Goal: Communication & Community: Answer question/provide support

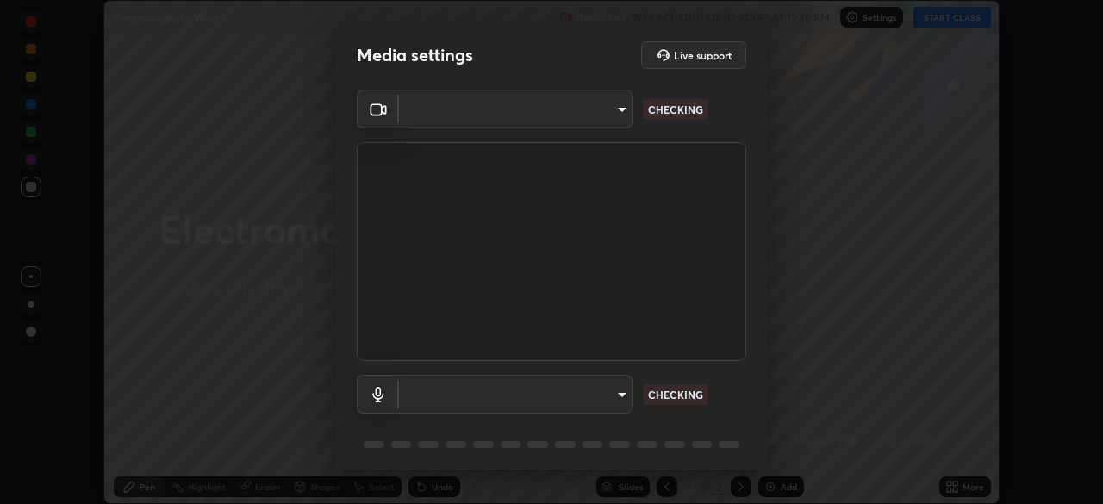
scroll to position [504, 1103]
type input "100c0e0e409b1508d569c815e84311e0868d033d0fb9fb46bc53c870fbf18875"
type input "default"
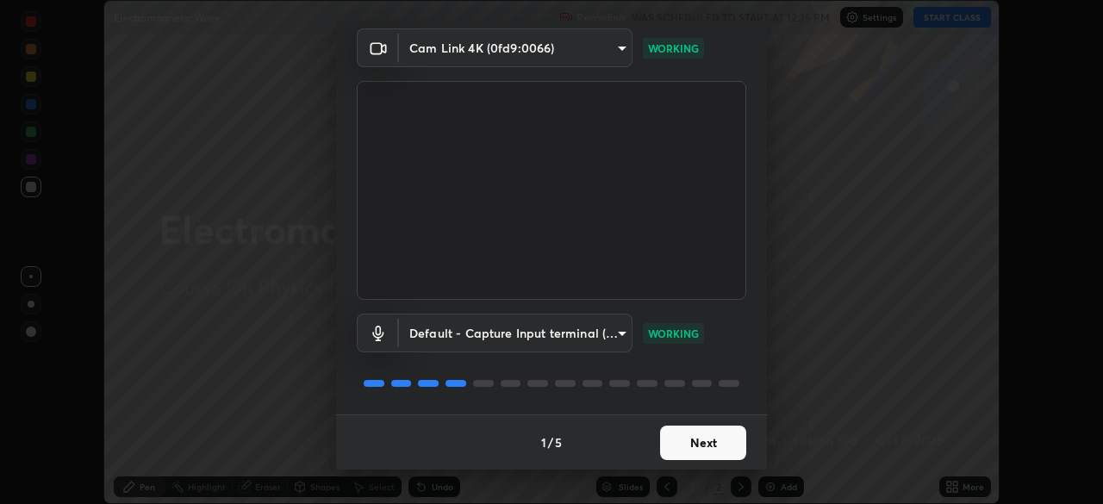
click at [715, 447] on button "Next" at bounding box center [703, 443] width 86 height 34
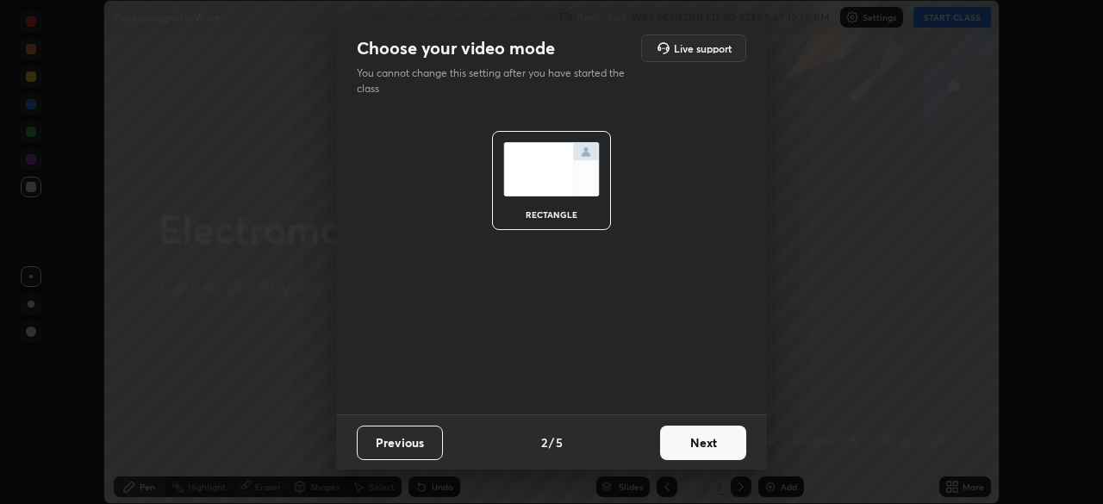
click at [718, 445] on button "Next" at bounding box center [703, 443] width 86 height 34
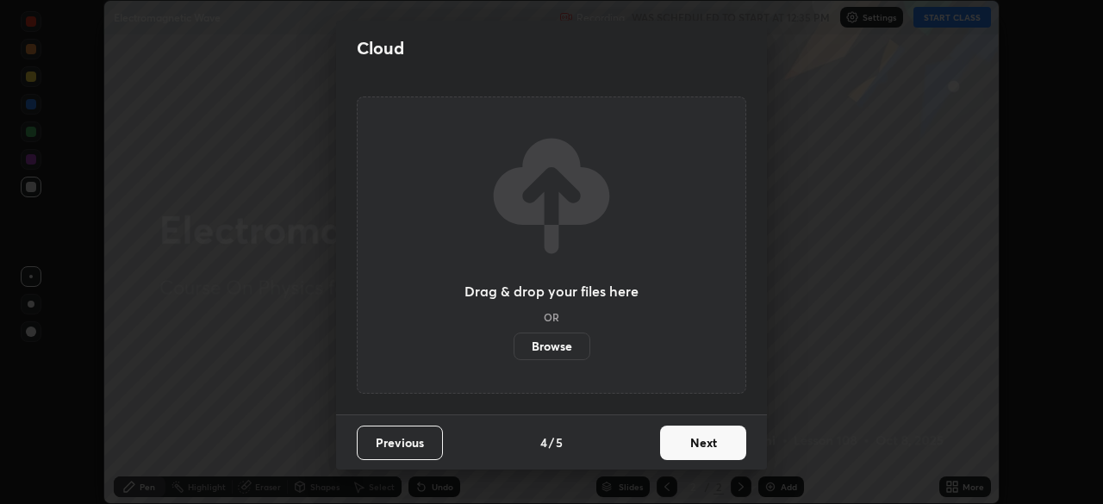
click at [717, 445] on button "Next" at bounding box center [703, 443] width 86 height 34
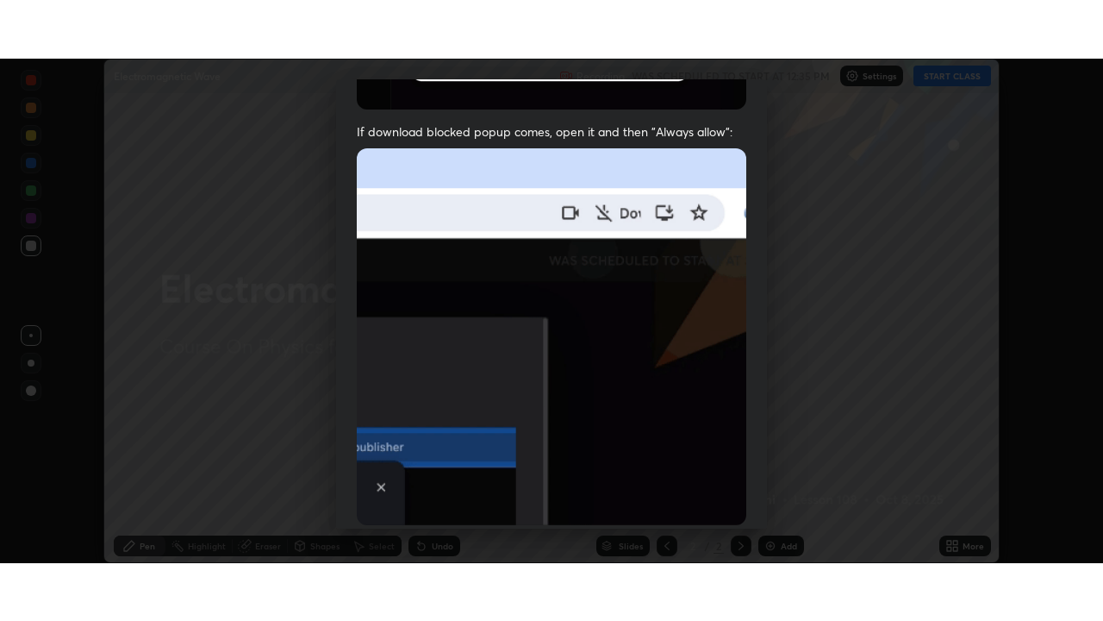
scroll to position [413, 0]
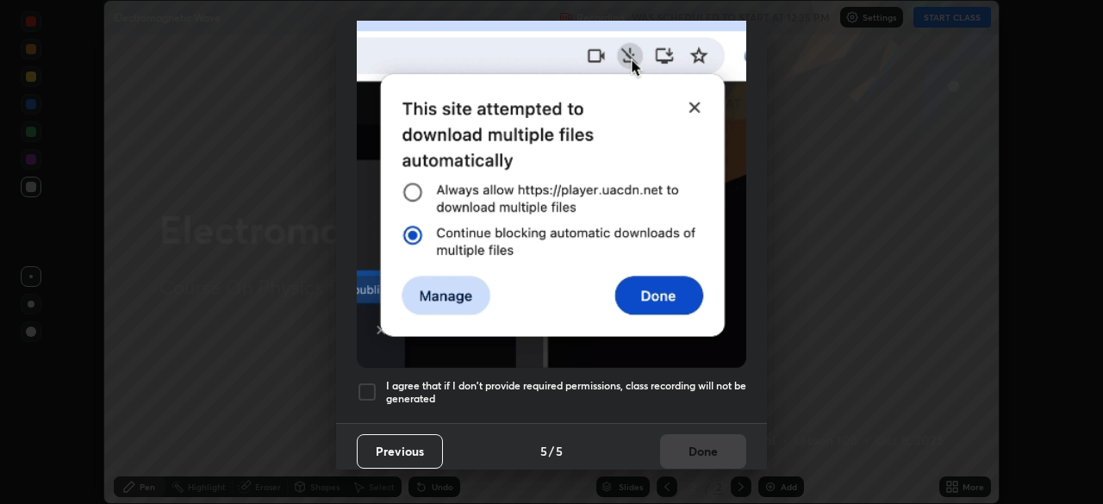
click at [691, 379] on h5 "I agree that if I don't provide required permissions, class recording will not …" at bounding box center [566, 392] width 360 height 27
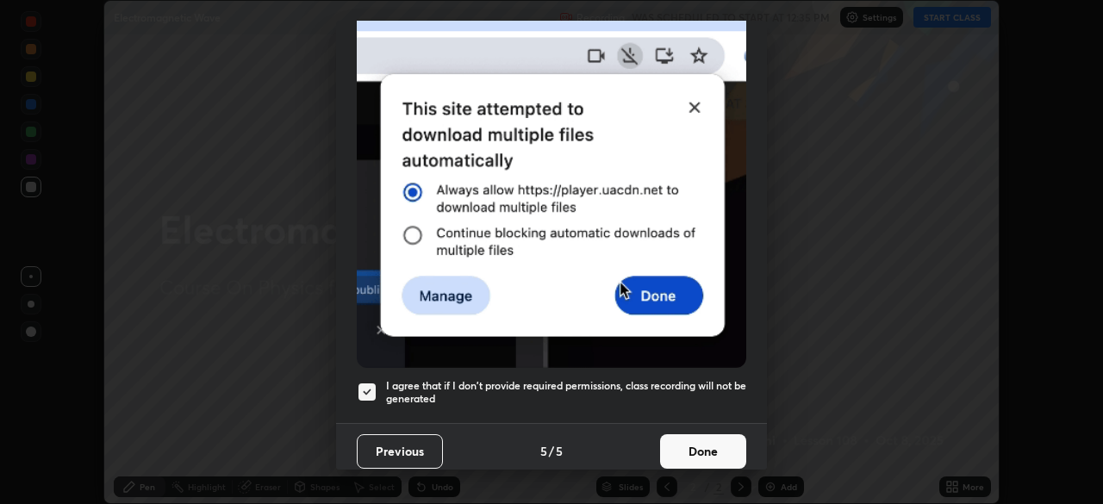
click at [710, 448] on button "Done" at bounding box center [703, 451] width 86 height 34
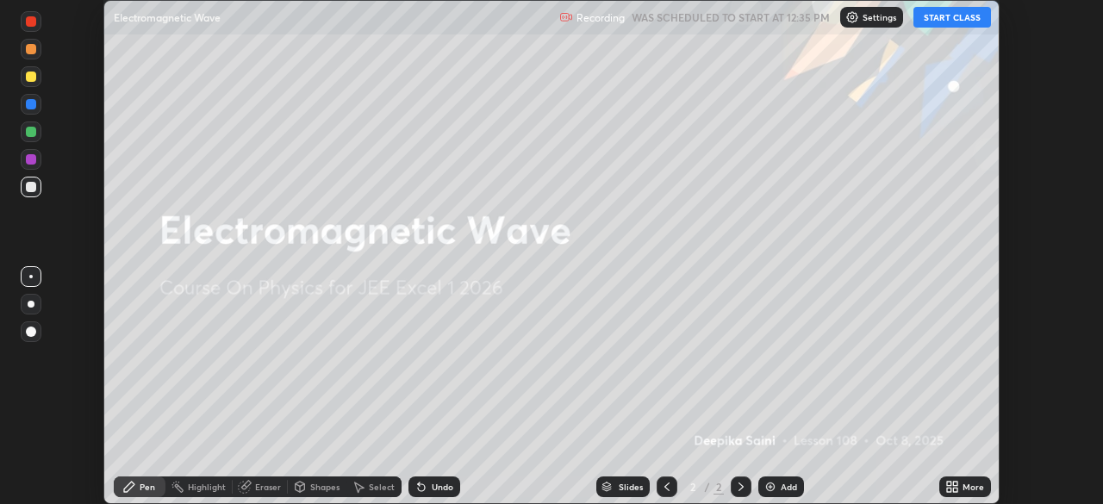
click at [974, 24] on button "START CLASS" at bounding box center [953, 17] width 78 height 21
click at [973, 494] on div "More" at bounding box center [966, 487] width 52 height 21
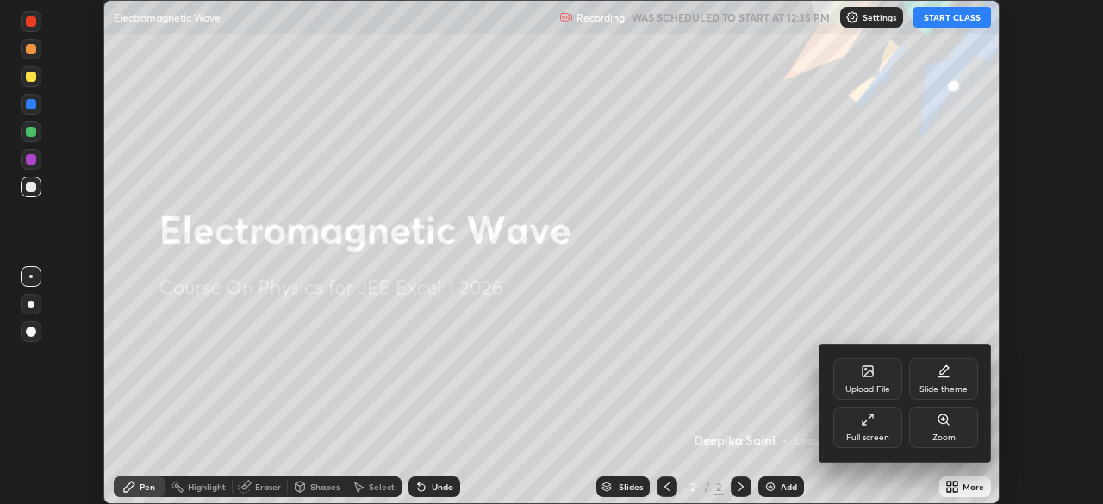
click at [887, 441] on div "Full screen" at bounding box center [868, 438] width 43 height 9
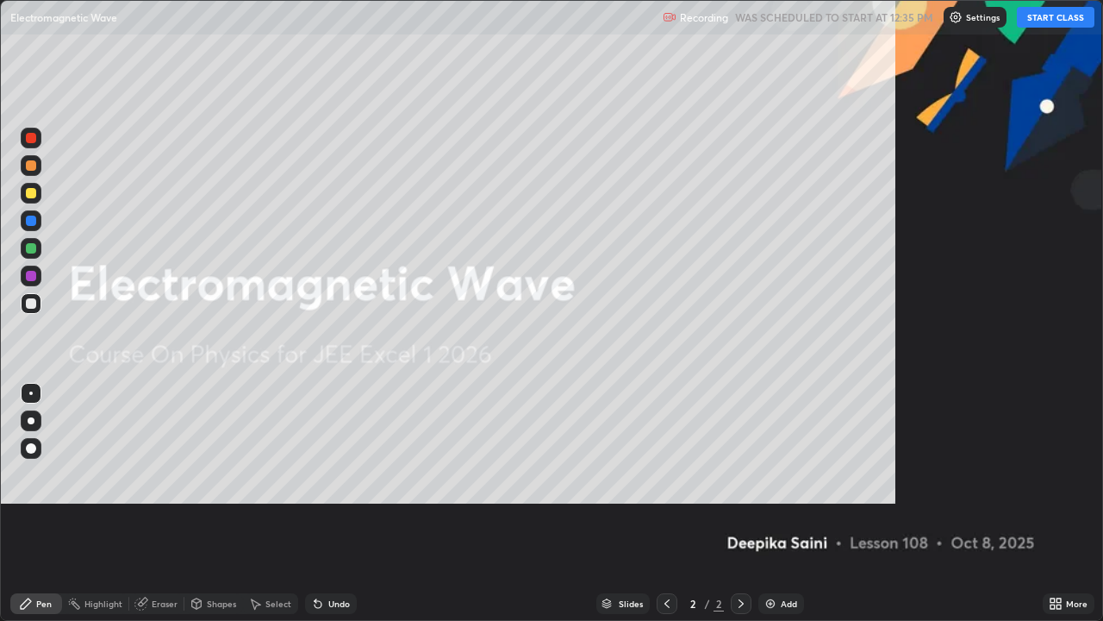
scroll to position [621, 1103]
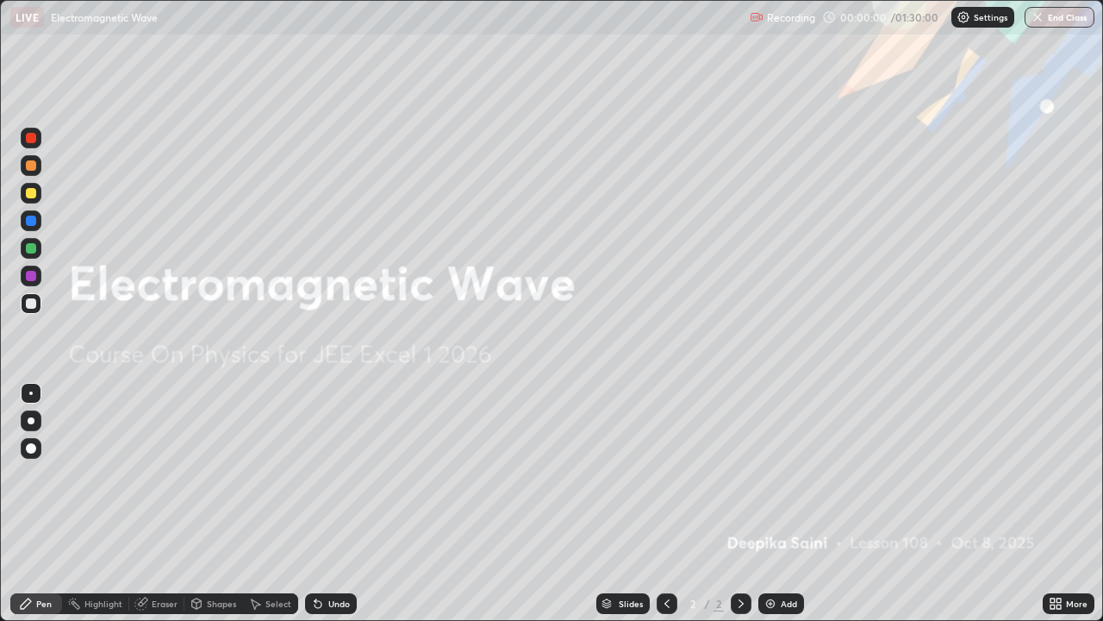
click at [791, 503] on div "Add" at bounding box center [789, 603] width 16 height 9
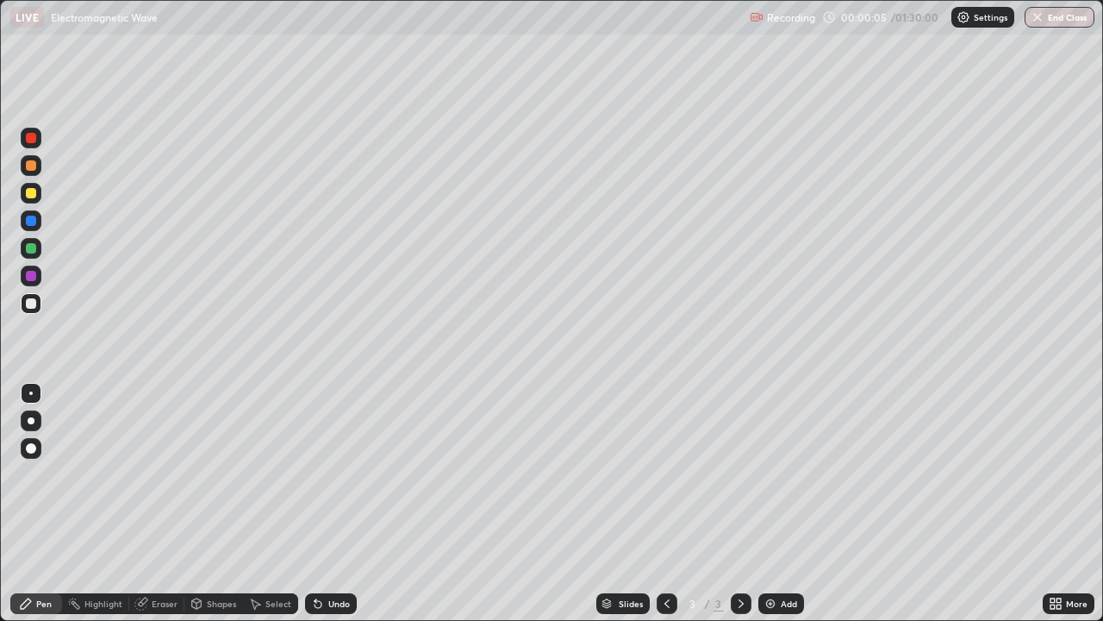
click at [32, 458] on div at bounding box center [31, 448] width 21 height 21
click at [97, 503] on div "Highlight" at bounding box center [103, 603] width 38 height 9
click at [159, 503] on div "Eraser" at bounding box center [165, 603] width 26 height 9
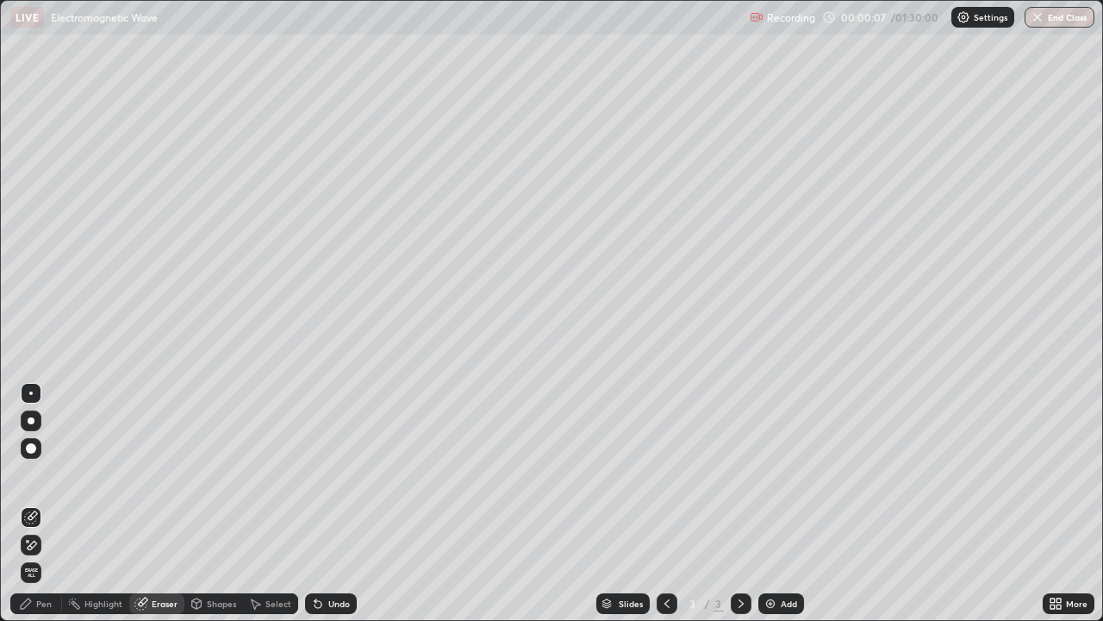
click at [39, 503] on div "Pen" at bounding box center [44, 603] width 16 height 9
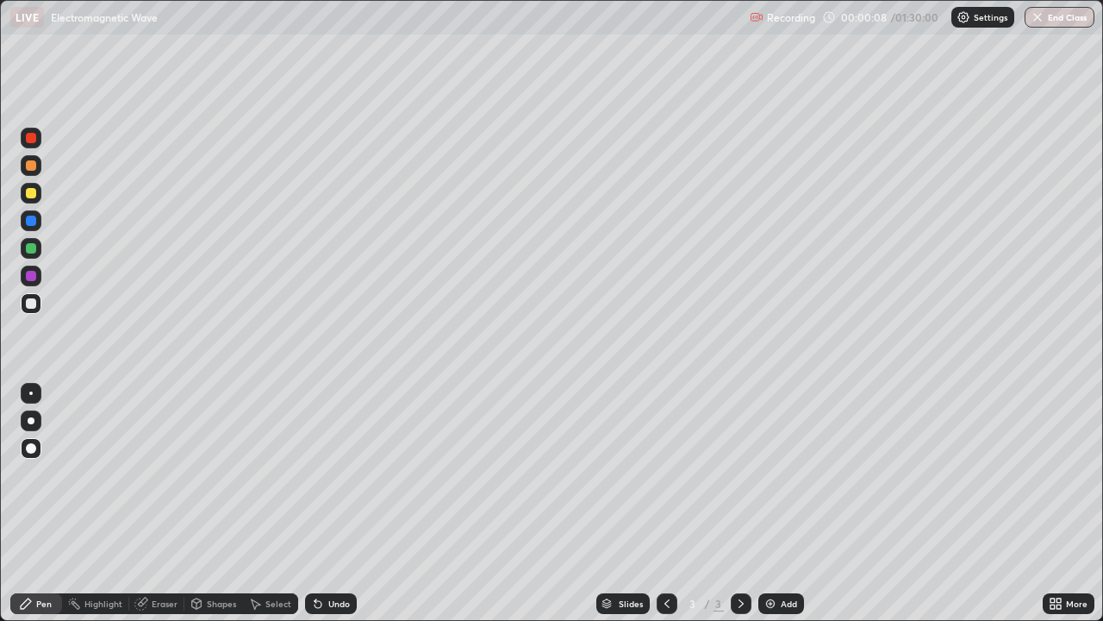
click at [30, 275] on div at bounding box center [31, 276] width 10 height 10
click at [31, 252] on div at bounding box center [31, 248] width 10 height 10
click at [31, 307] on div at bounding box center [31, 303] width 10 height 10
click at [29, 277] on div at bounding box center [31, 276] width 10 height 10
click at [33, 249] on div at bounding box center [31, 248] width 10 height 10
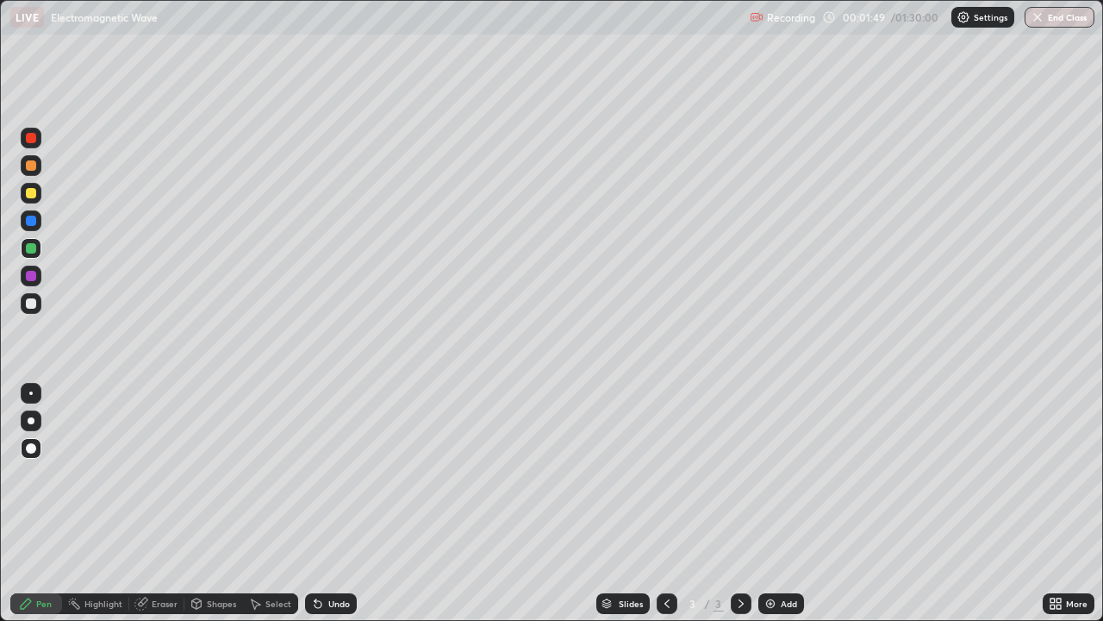
click at [29, 192] on div at bounding box center [31, 193] width 10 height 10
click at [28, 251] on div at bounding box center [31, 248] width 10 height 10
click at [30, 194] on div at bounding box center [31, 193] width 10 height 10
click at [776, 503] on img at bounding box center [771, 604] width 14 height 14
click at [32, 253] on div at bounding box center [31, 248] width 10 height 10
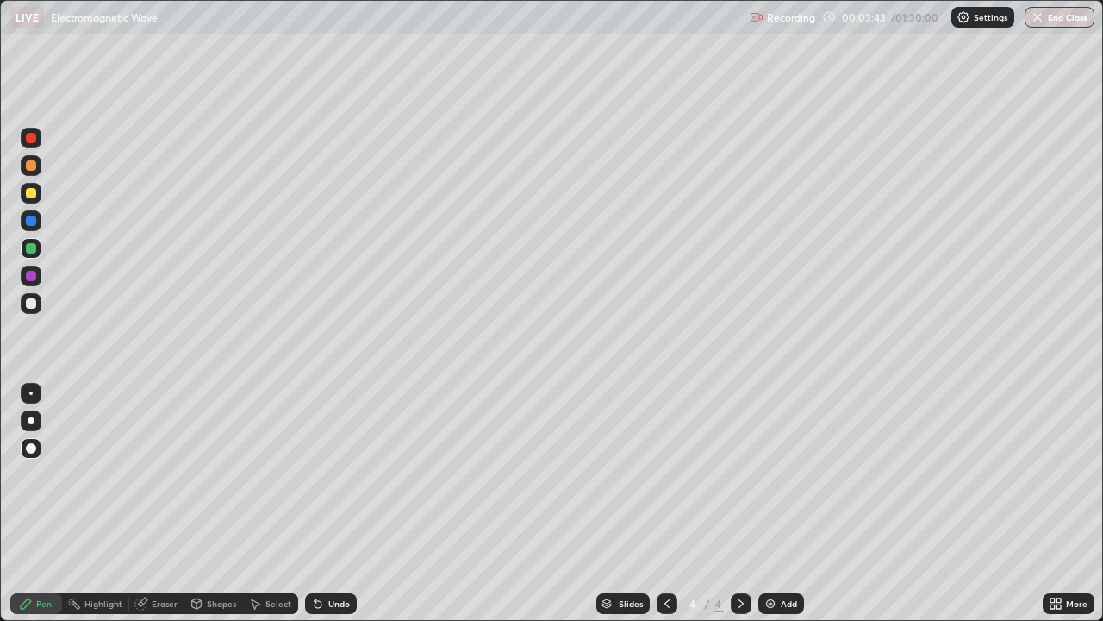
click at [28, 193] on div at bounding box center [31, 193] width 10 height 10
click at [28, 228] on div at bounding box center [31, 220] width 21 height 21
click at [29, 192] on div at bounding box center [31, 193] width 10 height 10
click at [31, 165] on div at bounding box center [31, 165] width 10 height 10
click at [782, 503] on div "Add" at bounding box center [789, 603] width 16 height 9
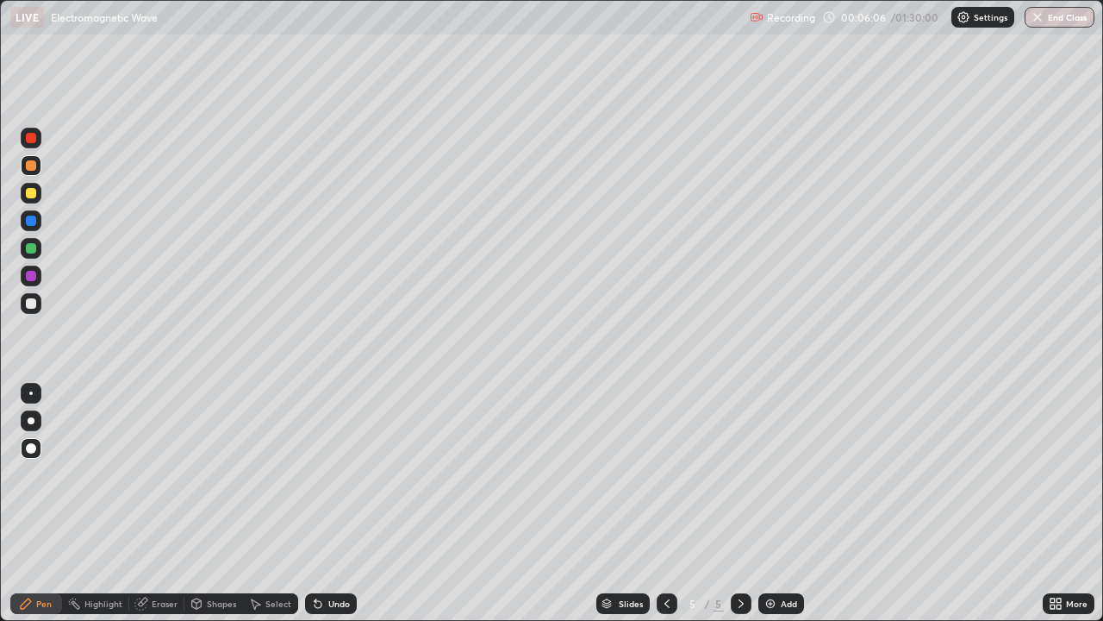
click at [34, 251] on div at bounding box center [31, 248] width 10 height 10
click at [165, 503] on div "Eraser" at bounding box center [165, 603] width 26 height 9
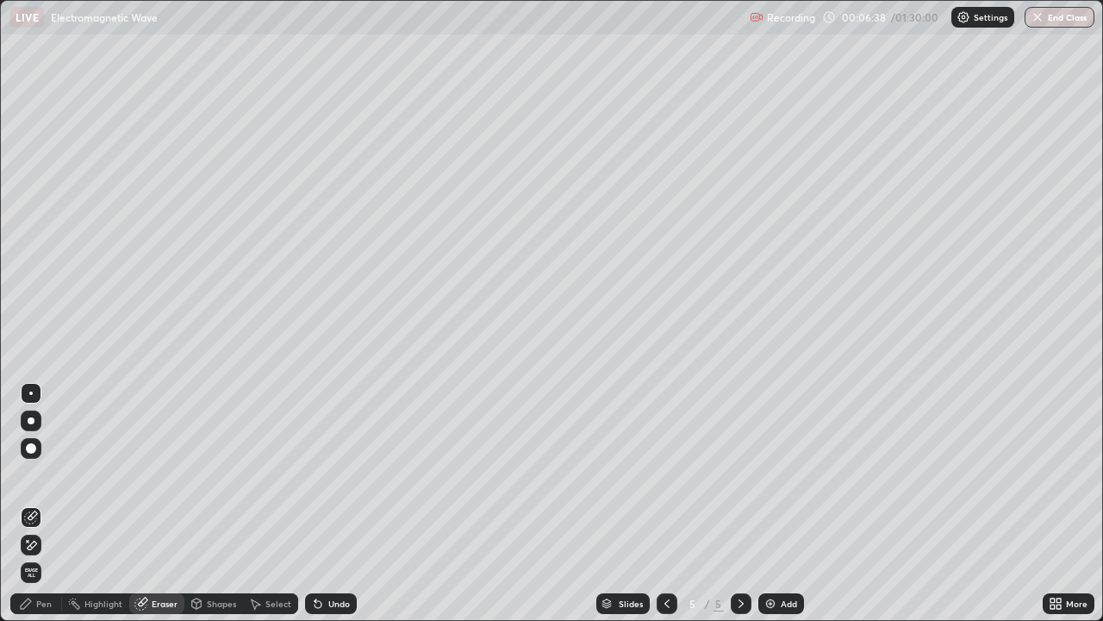
click at [38, 503] on div "Pen" at bounding box center [44, 603] width 16 height 9
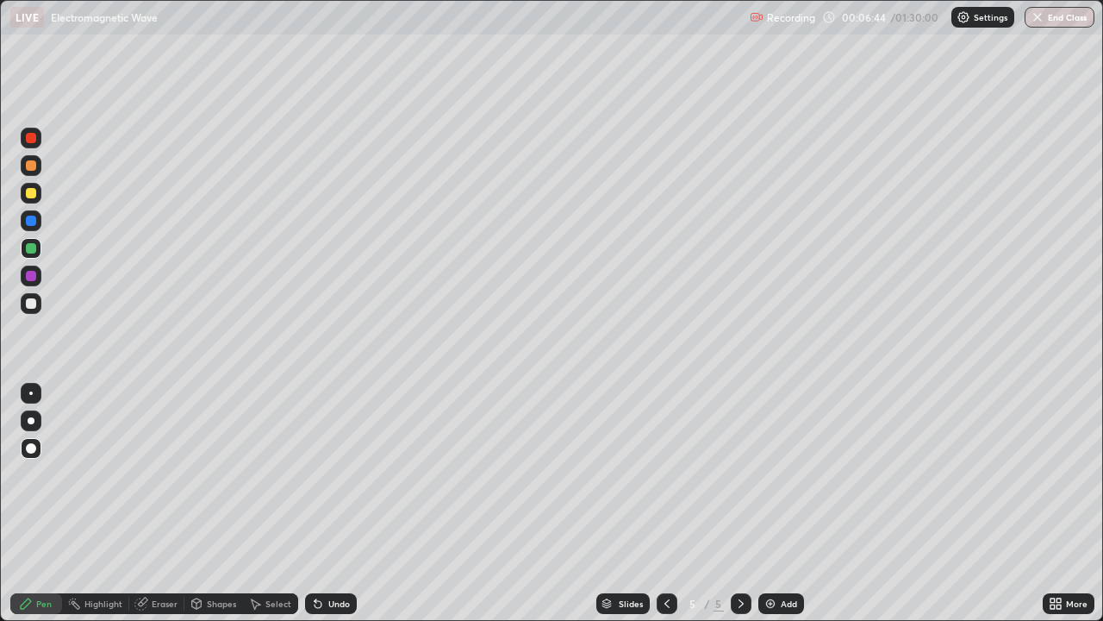
click at [665, 503] on icon at bounding box center [667, 604] width 14 height 14
click at [739, 503] on icon at bounding box center [741, 604] width 14 height 14
click at [144, 503] on icon at bounding box center [140, 603] width 11 height 11
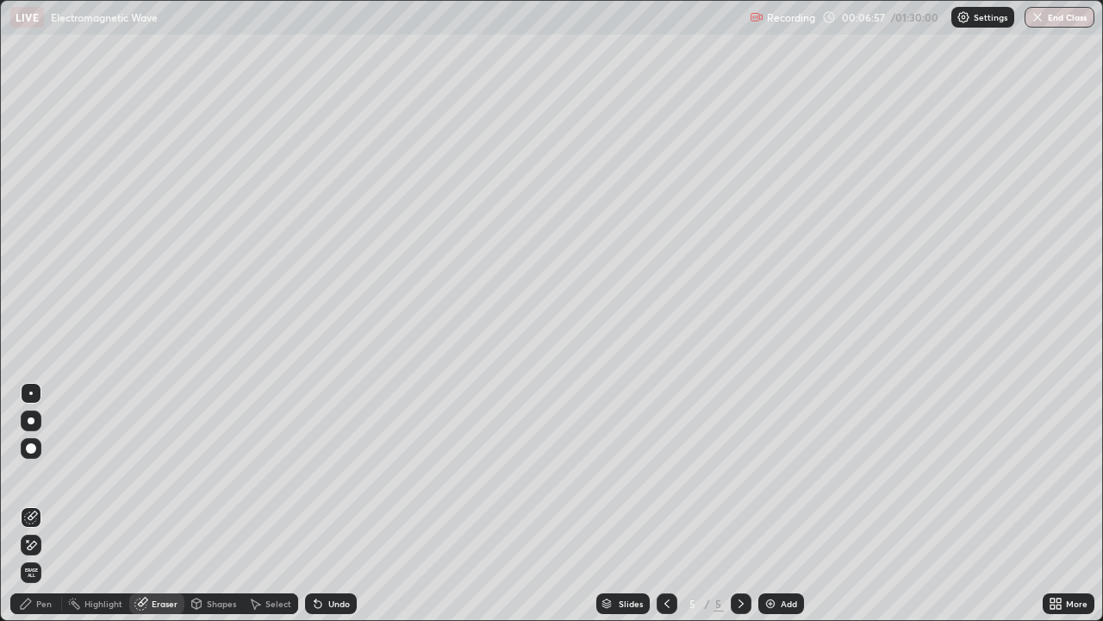
click at [40, 503] on div "Pen" at bounding box center [44, 603] width 16 height 9
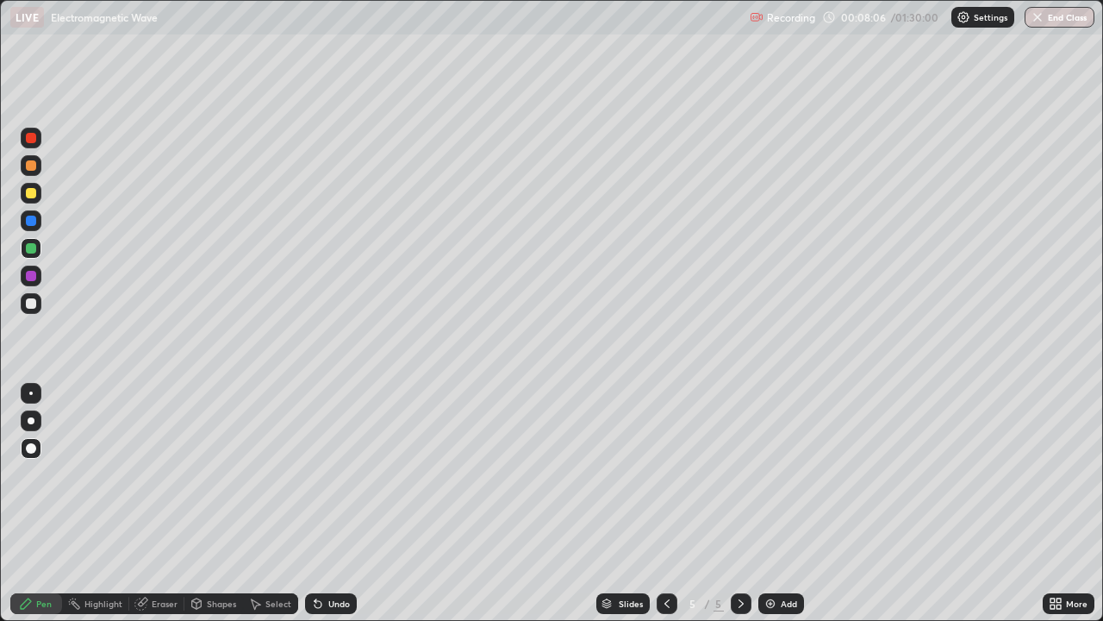
click at [662, 503] on icon at bounding box center [667, 604] width 14 height 14
click at [663, 503] on icon at bounding box center [667, 604] width 14 height 14
click at [739, 503] on icon at bounding box center [741, 604] width 14 height 14
click at [740, 503] on icon at bounding box center [741, 604] width 14 height 14
click at [784, 503] on div "Add" at bounding box center [789, 603] width 16 height 9
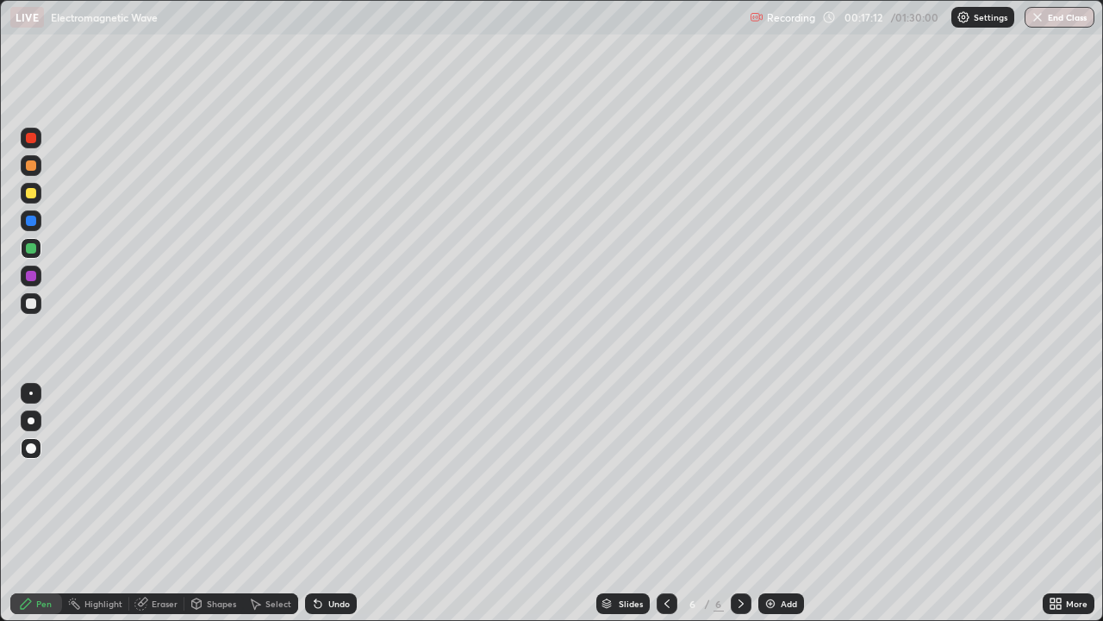
click at [31, 303] on div at bounding box center [31, 303] width 10 height 10
click at [29, 224] on div at bounding box center [31, 221] width 10 height 10
click at [27, 249] on div at bounding box center [31, 248] width 10 height 10
click at [159, 503] on div "Eraser" at bounding box center [156, 603] width 55 height 21
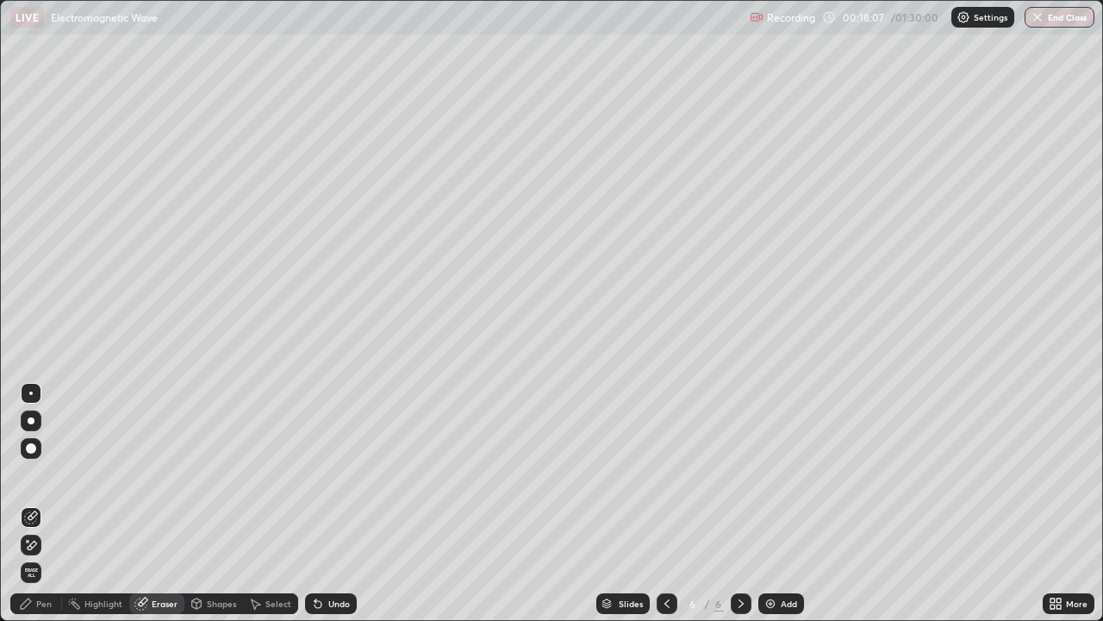
click at [30, 503] on icon at bounding box center [26, 604] width 14 height 14
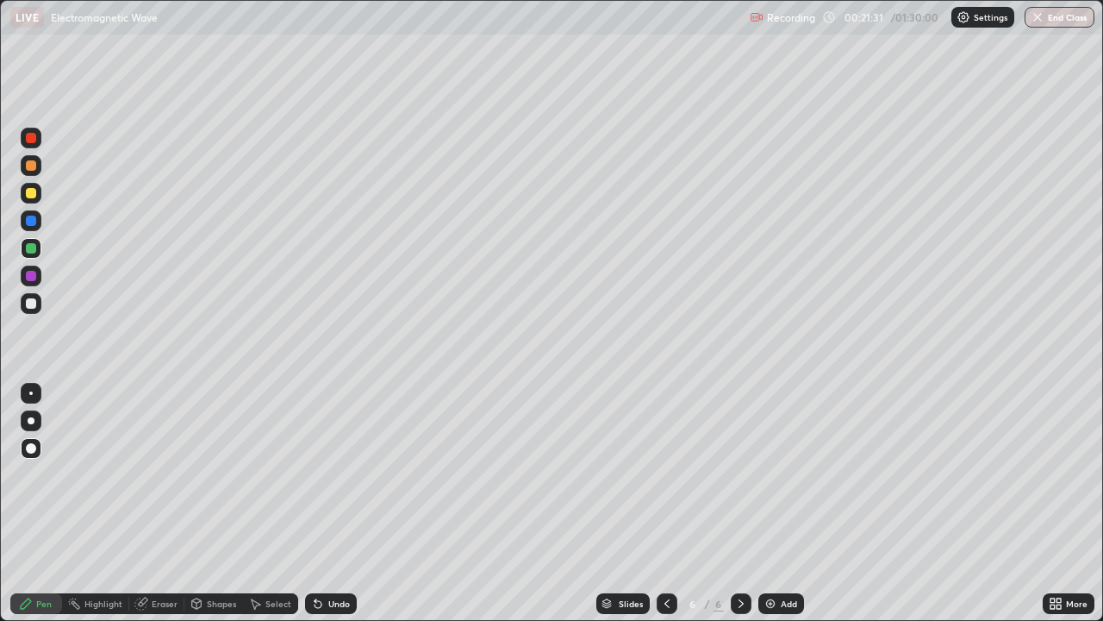
click at [778, 503] on div "Add" at bounding box center [782, 603] width 46 height 21
click at [665, 503] on div at bounding box center [667, 603] width 21 height 21
click at [741, 503] on icon at bounding box center [741, 604] width 14 height 14
click at [32, 169] on div at bounding box center [31, 165] width 10 height 10
click at [31, 225] on div at bounding box center [31, 221] width 10 height 10
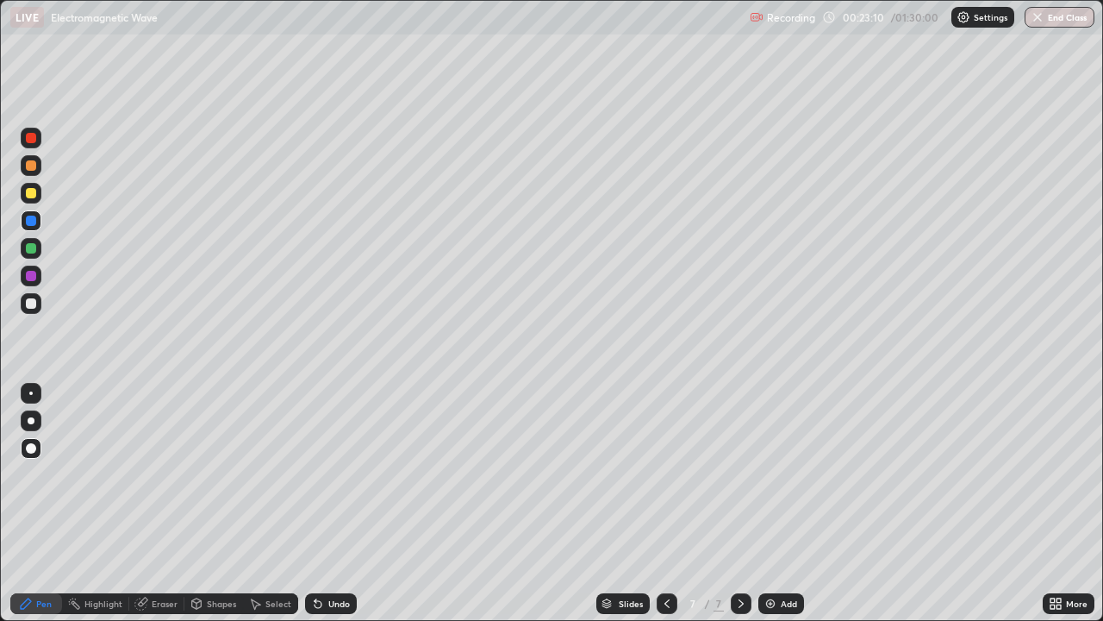
click at [28, 251] on div at bounding box center [31, 248] width 10 height 10
click at [30, 222] on div at bounding box center [31, 221] width 10 height 10
click at [31, 197] on div at bounding box center [31, 193] width 10 height 10
click at [30, 144] on div at bounding box center [31, 138] width 21 height 21
click at [772, 503] on img at bounding box center [771, 604] width 14 height 14
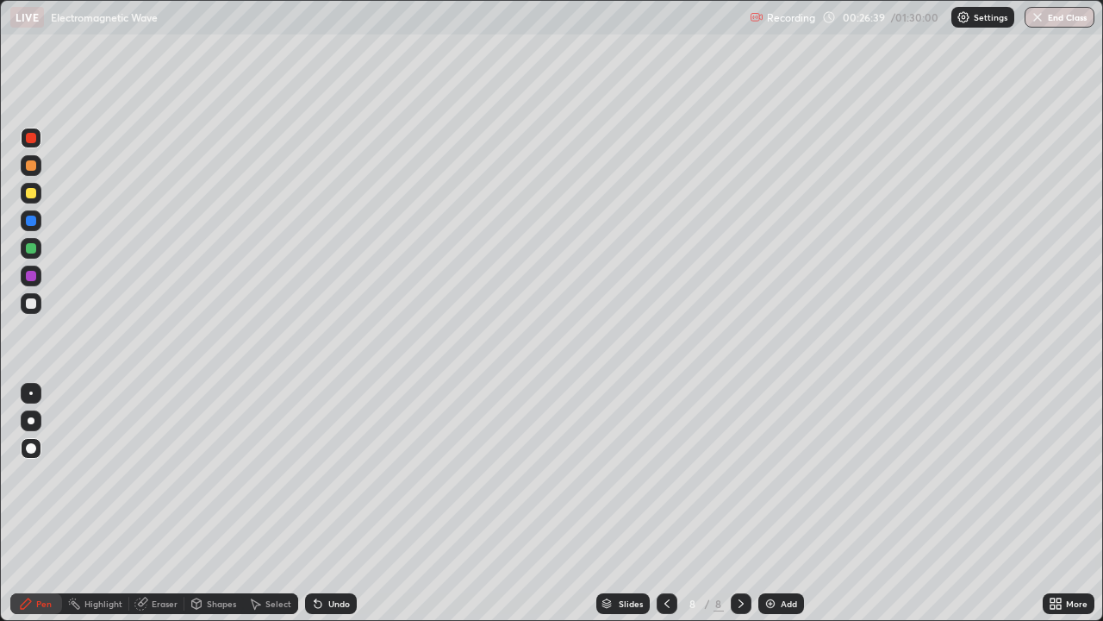
click at [29, 226] on div at bounding box center [31, 220] width 21 height 21
click at [30, 197] on div at bounding box center [31, 193] width 10 height 10
click at [149, 503] on div "Eraser" at bounding box center [156, 603] width 55 height 21
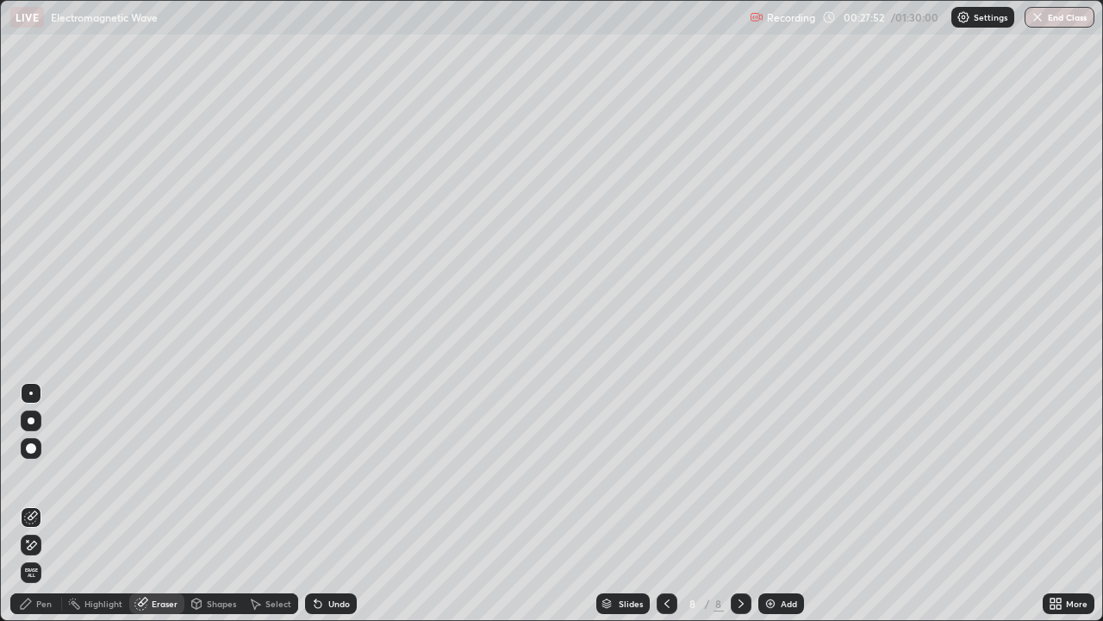
click at [40, 503] on div "Pen" at bounding box center [44, 603] width 16 height 9
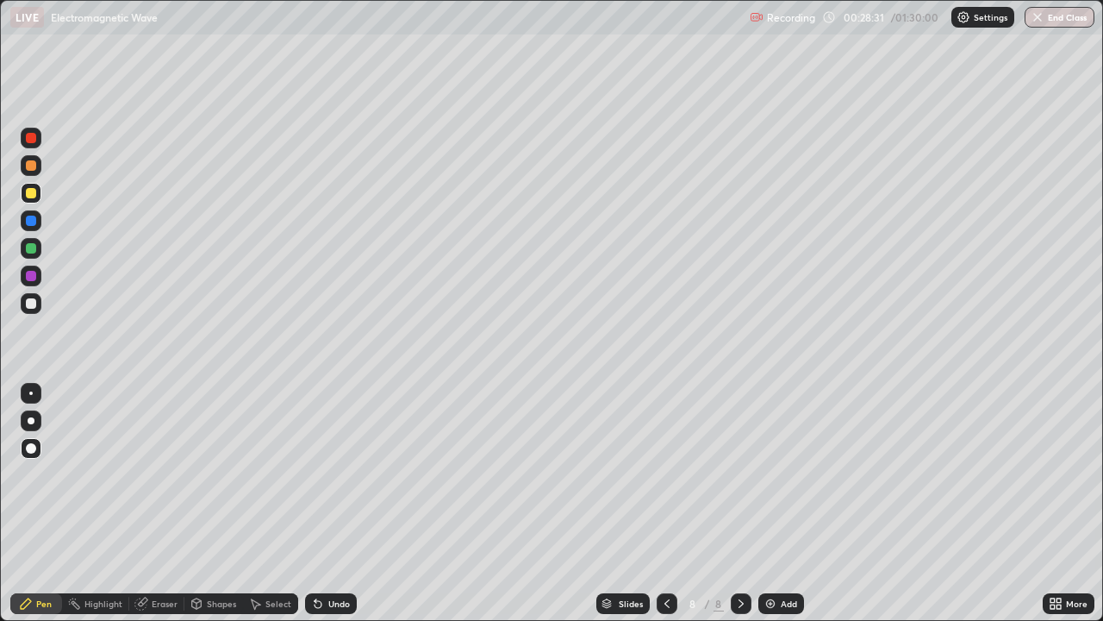
click at [29, 309] on div at bounding box center [31, 303] width 21 height 21
click at [781, 503] on div "Add" at bounding box center [789, 603] width 16 height 9
click at [29, 250] on div at bounding box center [31, 248] width 10 height 10
click at [32, 216] on div at bounding box center [31, 221] width 10 height 10
click at [32, 217] on div at bounding box center [31, 221] width 10 height 10
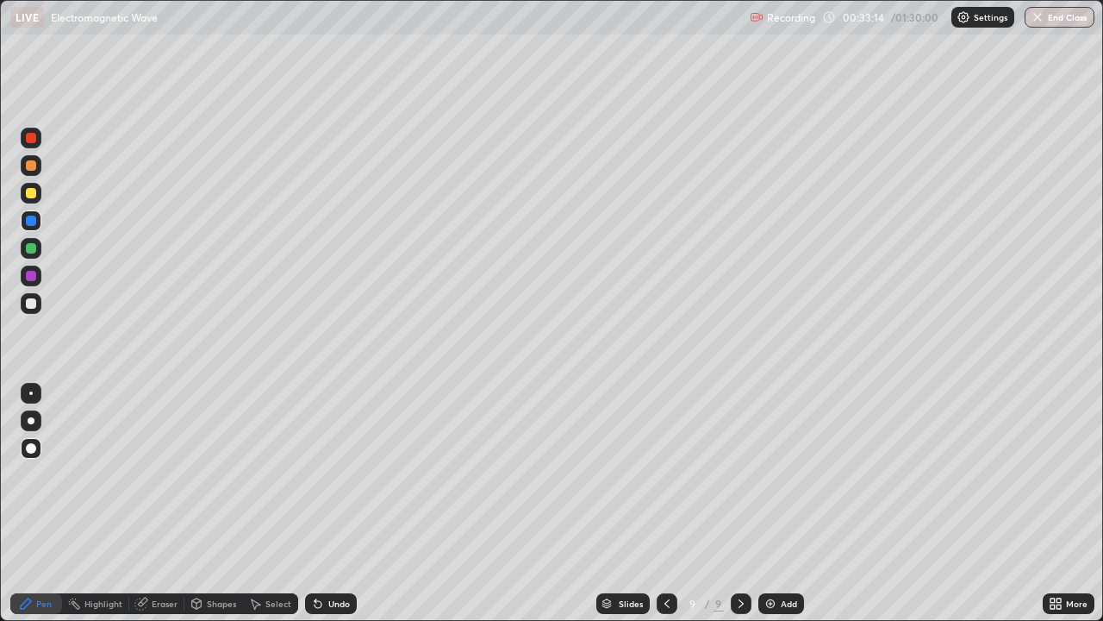
click at [787, 503] on div "Add" at bounding box center [789, 603] width 16 height 9
click at [28, 194] on div at bounding box center [31, 193] width 10 height 10
click at [34, 222] on div at bounding box center [31, 221] width 10 height 10
click at [26, 249] on div at bounding box center [31, 248] width 10 height 10
click at [28, 219] on div at bounding box center [31, 221] width 10 height 10
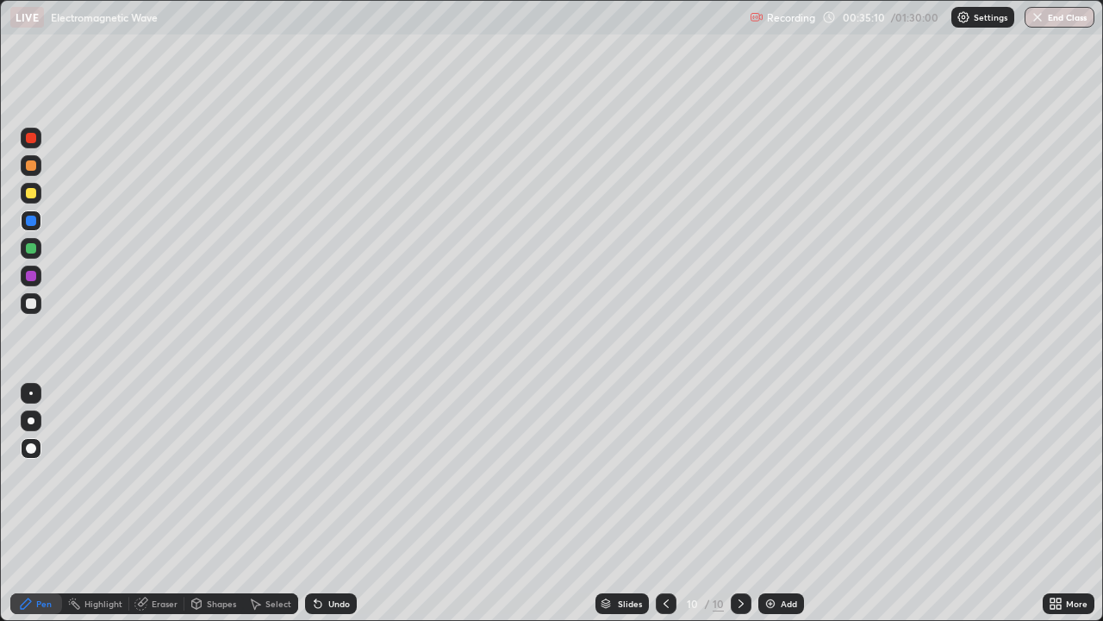
click at [27, 191] on div at bounding box center [31, 193] width 10 height 10
click at [331, 503] on div "Undo" at bounding box center [339, 603] width 22 height 9
click at [28, 247] on div at bounding box center [31, 248] width 10 height 10
click at [26, 192] on div at bounding box center [31, 193] width 10 height 10
click at [23, 306] on div at bounding box center [31, 303] width 21 height 21
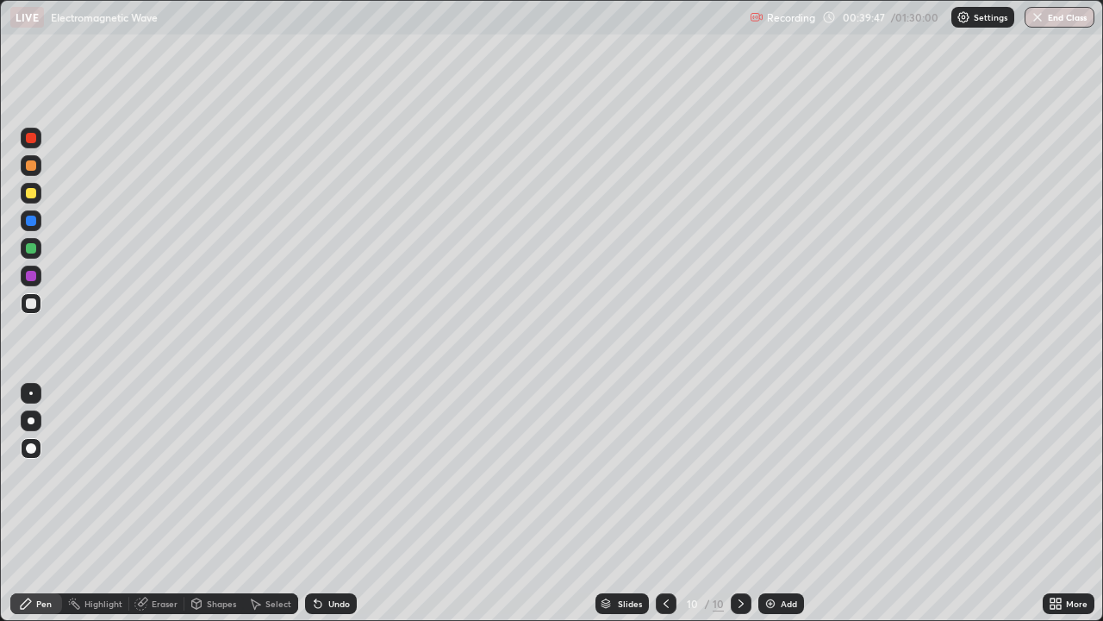
click at [838, 503] on div "Slides 10 / 10 Add" at bounding box center [700, 603] width 686 height 34
click at [781, 503] on div "Add" at bounding box center [789, 603] width 16 height 9
click at [32, 141] on div at bounding box center [31, 138] width 10 height 10
click at [32, 166] on div at bounding box center [31, 165] width 10 height 10
click at [160, 503] on div "Eraser" at bounding box center [165, 603] width 26 height 9
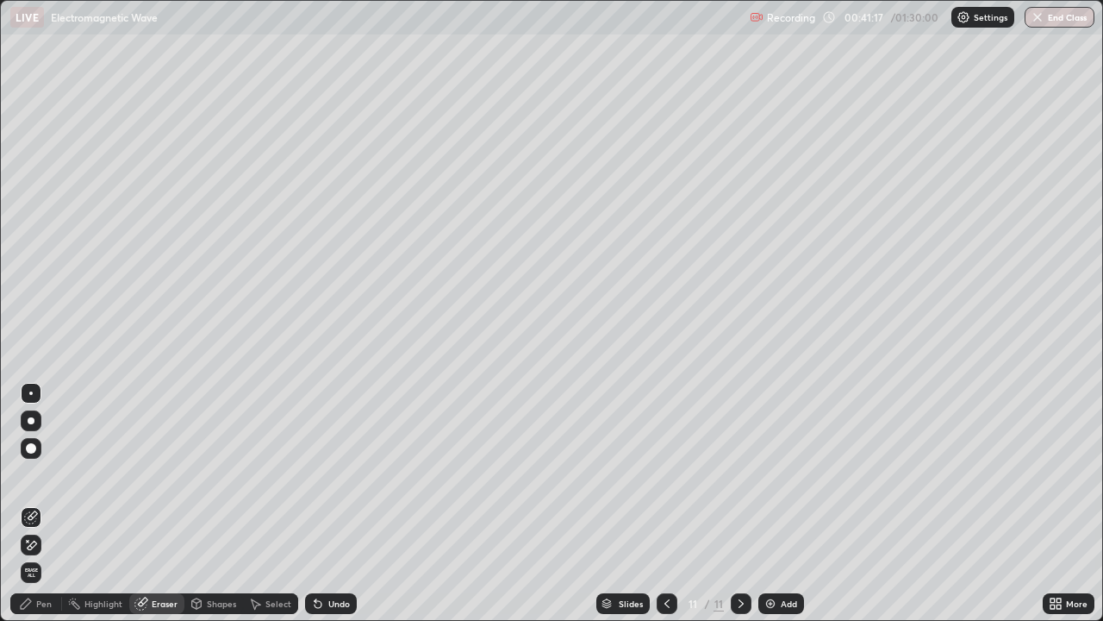
click at [35, 503] on div "Pen" at bounding box center [36, 603] width 52 height 21
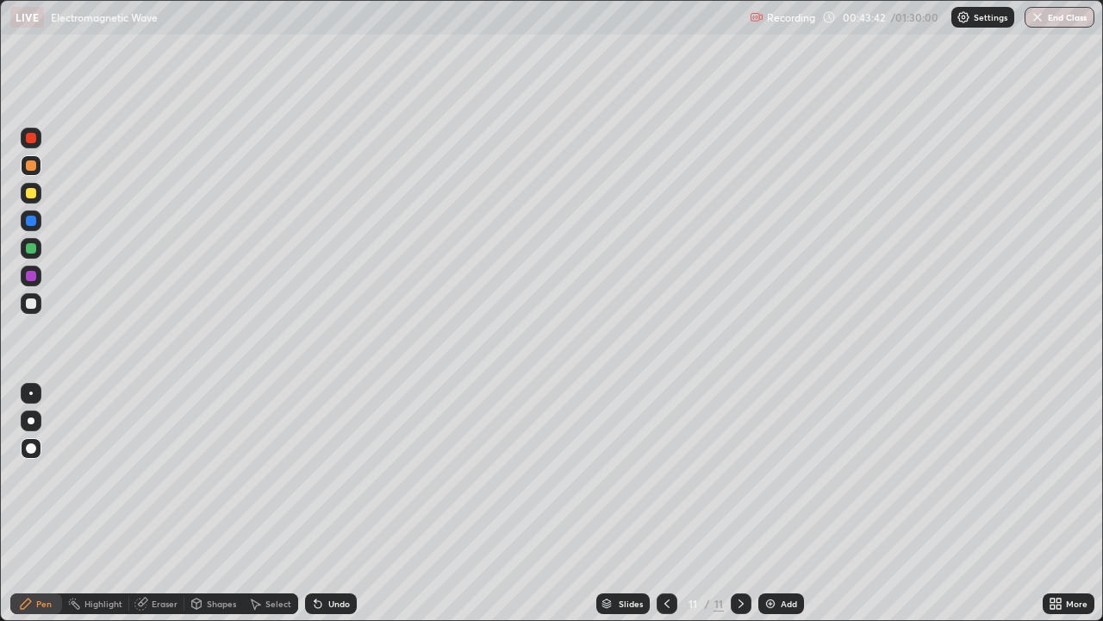
click at [784, 503] on div "Add" at bounding box center [789, 603] width 16 height 9
click at [28, 194] on div at bounding box center [31, 193] width 10 height 10
click at [27, 255] on div at bounding box center [31, 248] width 21 height 21
click at [777, 503] on div "Add" at bounding box center [782, 603] width 46 height 21
click at [34, 196] on div at bounding box center [31, 193] width 10 height 10
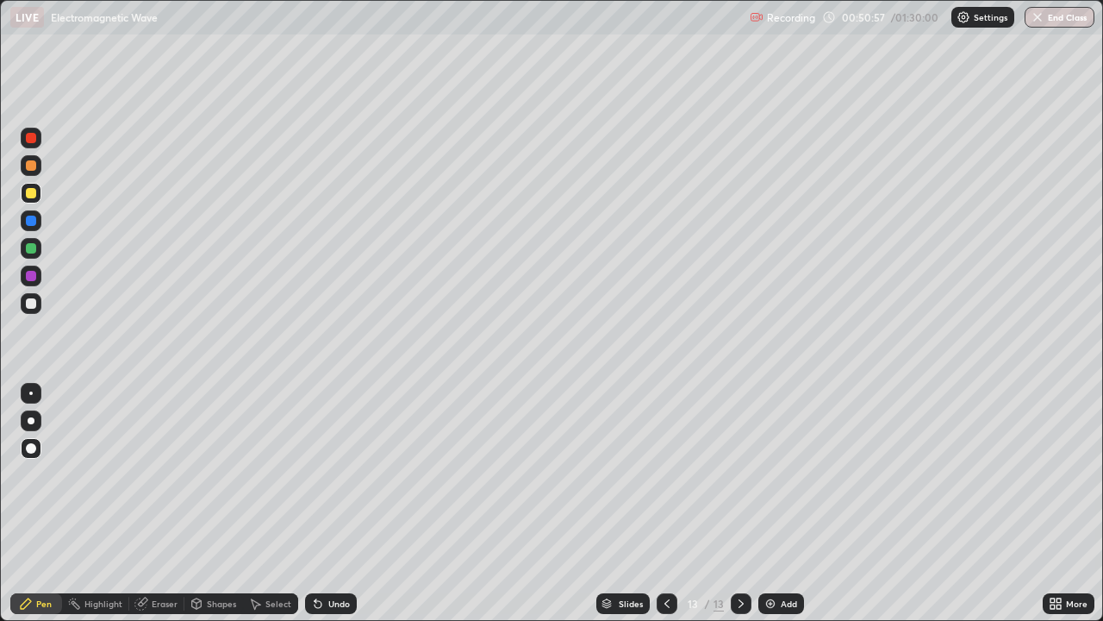
click at [660, 503] on icon at bounding box center [667, 604] width 14 height 14
click at [735, 503] on icon at bounding box center [741, 604] width 14 height 14
click at [156, 503] on div "Eraser" at bounding box center [165, 603] width 26 height 9
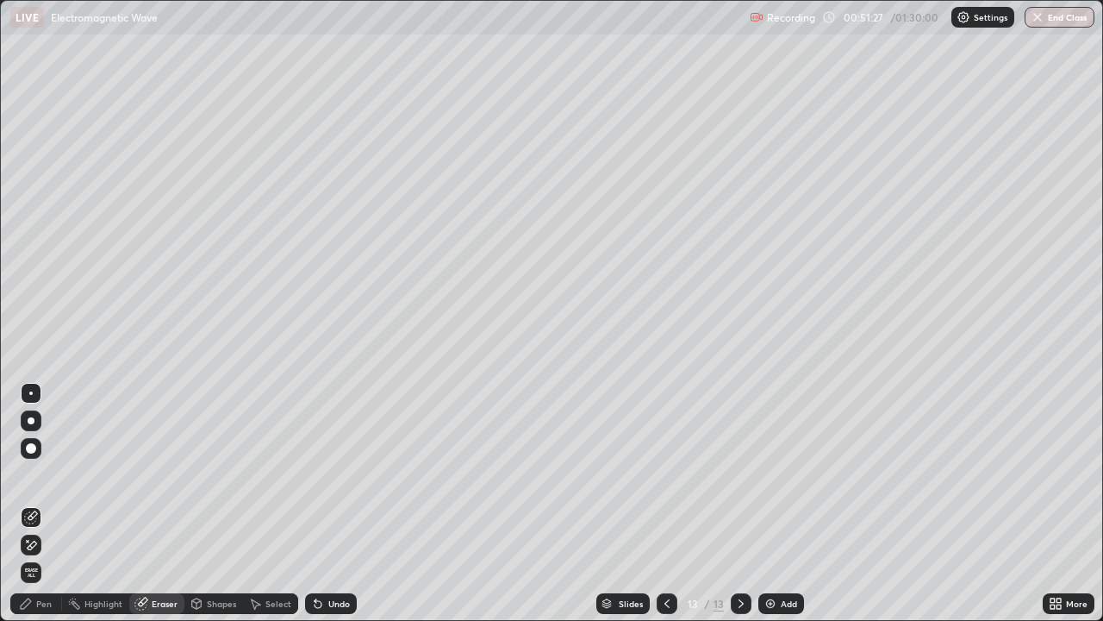
click at [39, 503] on div "Pen" at bounding box center [44, 603] width 16 height 9
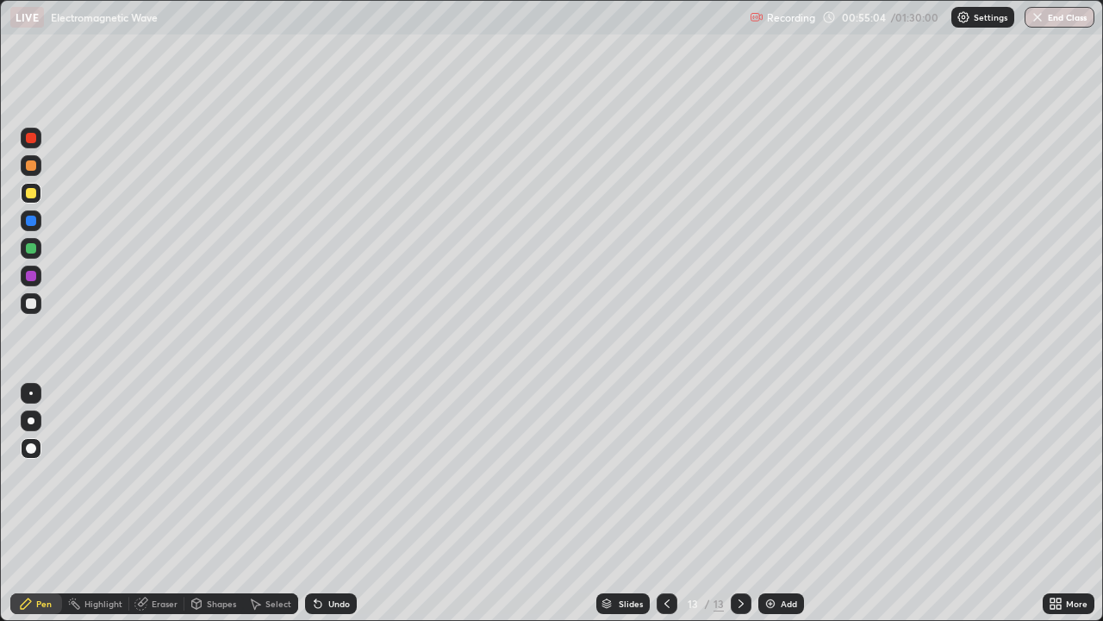
click at [779, 503] on div "Add" at bounding box center [782, 603] width 46 height 21
click at [32, 168] on div at bounding box center [31, 165] width 10 height 10
click at [29, 251] on div at bounding box center [31, 248] width 10 height 10
click at [788, 503] on div "Add" at bounding box center [789, 603] width 16 height 9
click at [32, 279] on div at bounding box center [31, 276] width 10 height 10
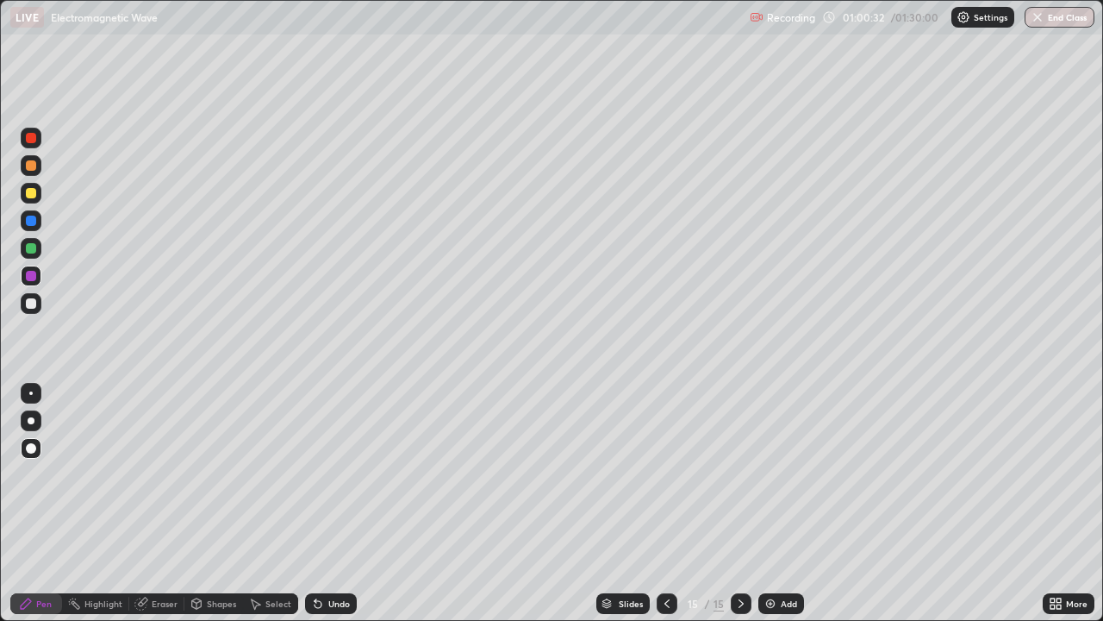
click at [668, 503] on div at bounding box center [667, 603] width 21 height 21
click at [734, 503] on icon at bounding box center [741, 604] width 14 height 14
click at [32, 222] on div at bounding box center [31, 221] width 10 height 10
click at [30, 191] on div at bounding box center [31, 193] width 10 height 10
click at [26, 307] on div at bounding box center [31, 303] width 10 height 10
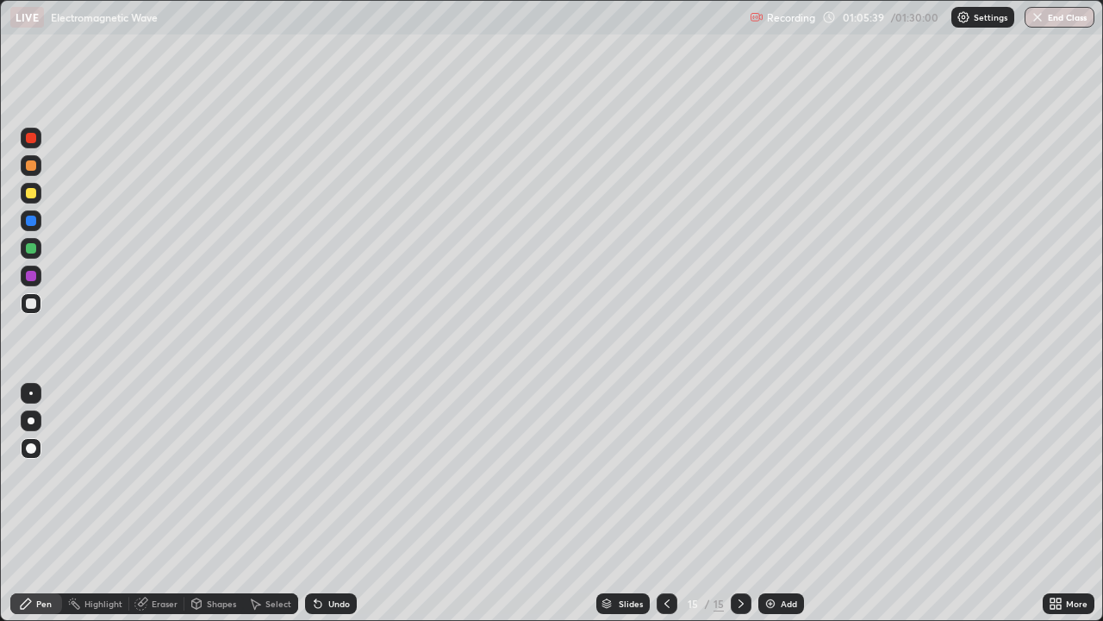
click at [782, 503] on div "Add" at bounding box center [789, 603] width 16 height 9
click at [27, 222] on div at bounding box center [31, 221] width 10 height 10
click at [776, 503] on div "Add" at bounding box center [782, 603] width 46 height 21
click at [667, 503] on icon at bounding box center [667, 603] width 5 height 9
click at [740, 503] on icon at bounding box center [741, 603] width 5 height 9
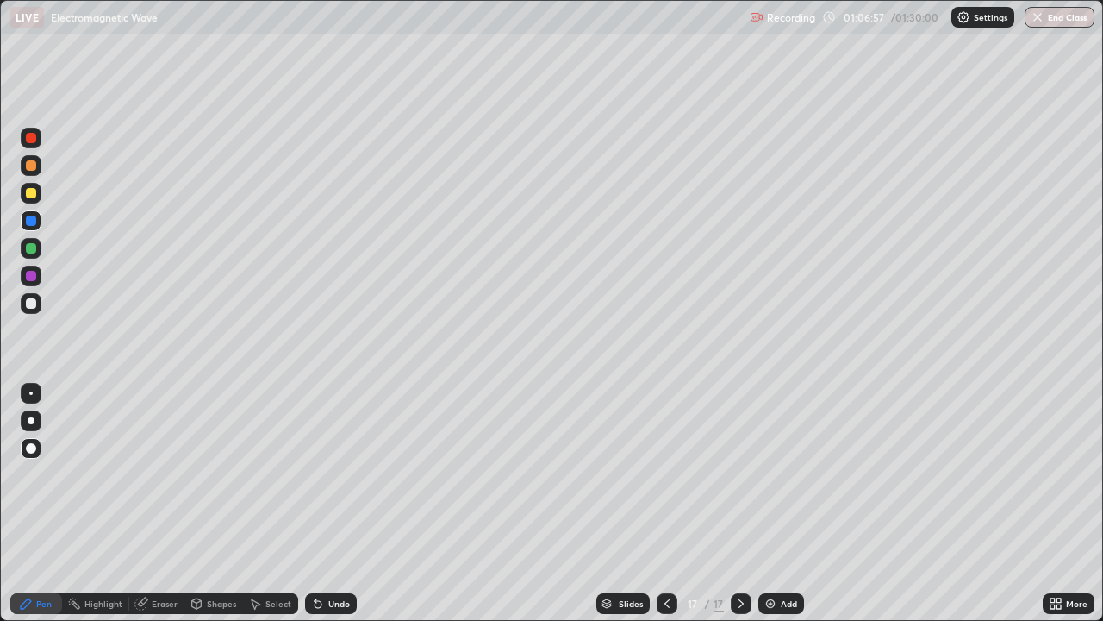
click at [32, 197] on div at bounding box center [31, 193] width 10 height 10
click at [34, 170] on div at bounding box center [31, 165] width 21 height 21
click at [1061, 16] on button "End Class" at bounding box center [1060, 17] width 70 height 21
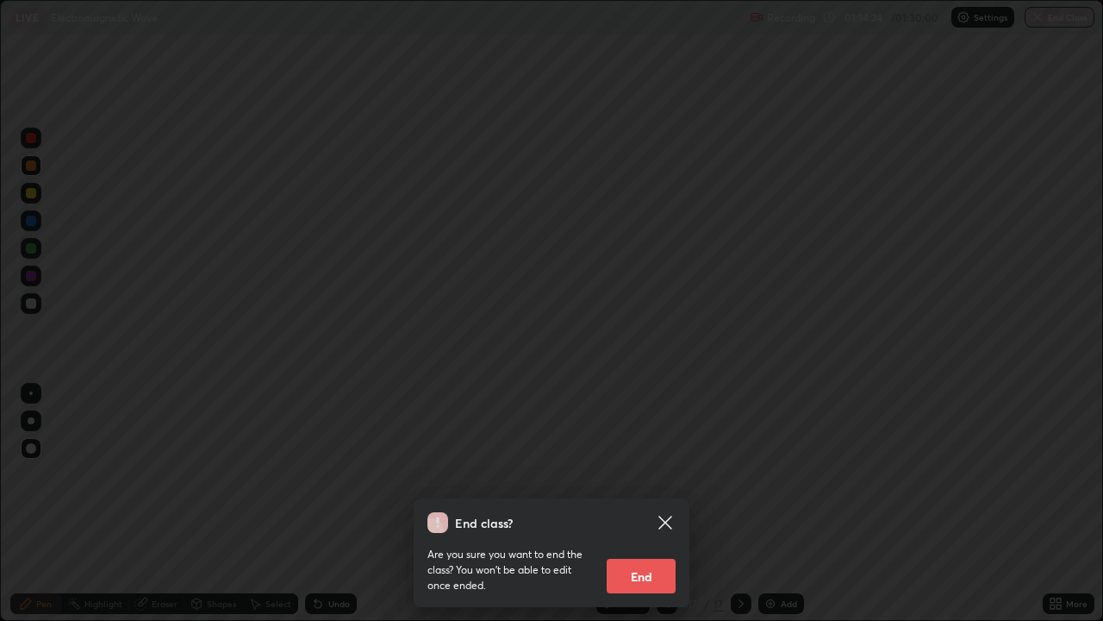
click at [653, 503] on button "End" at bounding box center [641, 576] width 69 height 34
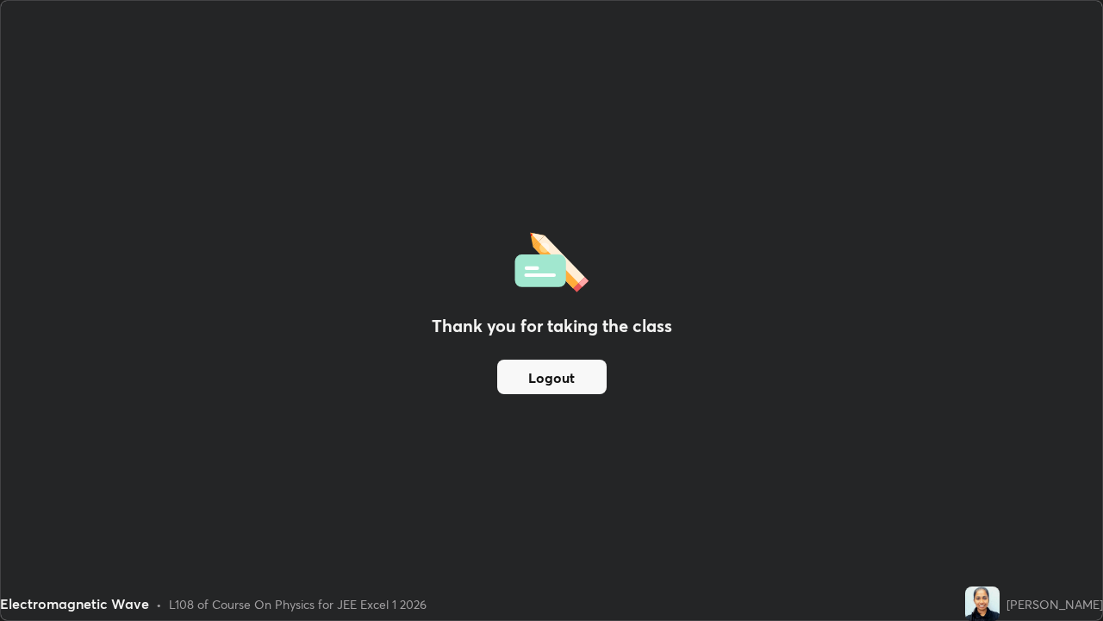
click at [549, 359] on button "Logout" at bounding box center [551, 376] width 109 height 34
click at [549, 378] on button "Logout" at bounding box center [551, 376] width 109 height 34
